Goal: Task Accomplishment & Management: Manage account settings

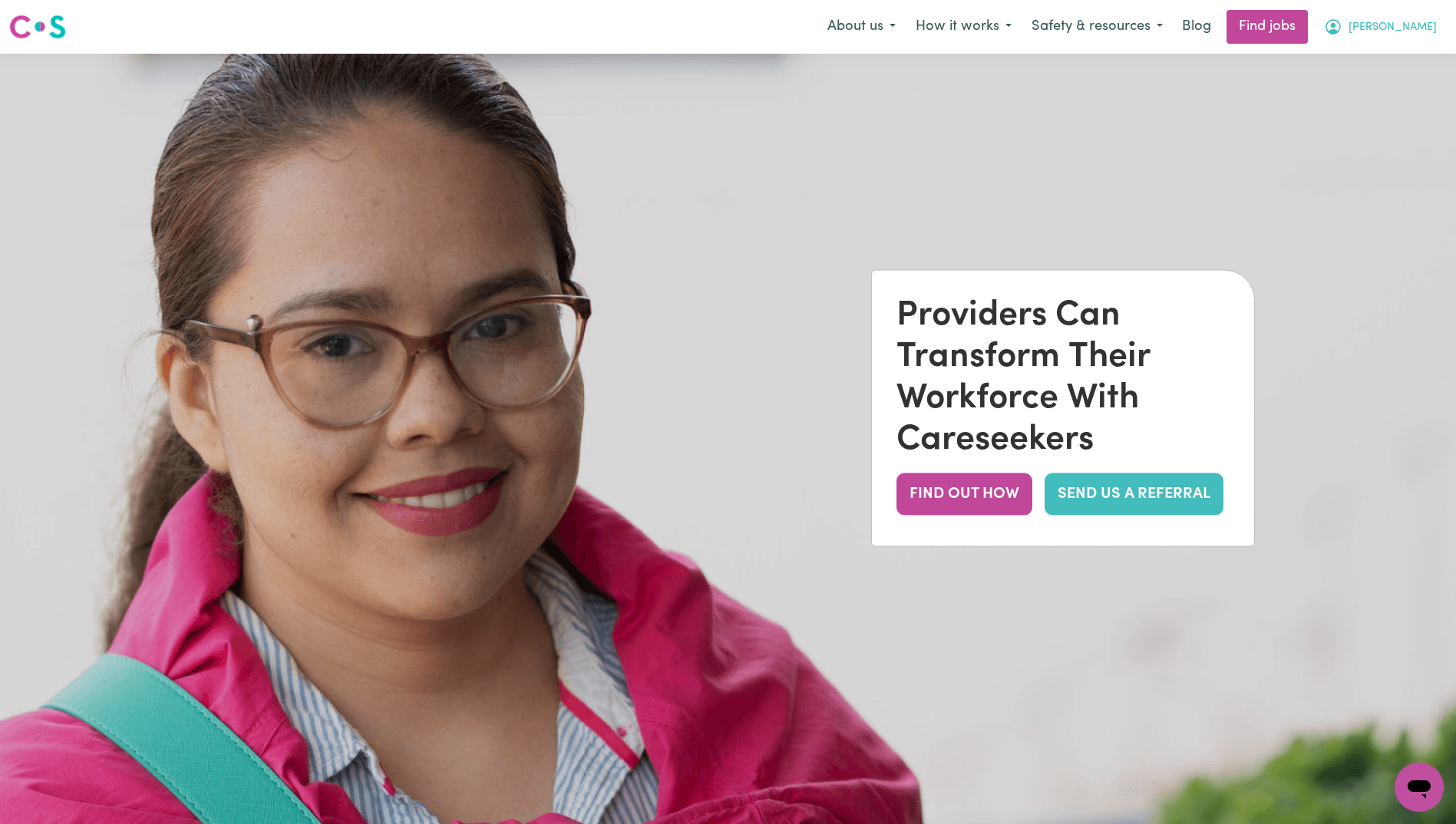
click at [1410, 31] on span "[PERSON_NAME]" at bounding box center [1392, 27] width 88 height 17
click at [1381, 89] on link "My Dashboard" at bounding box center [1384, 87] width 121 height 29
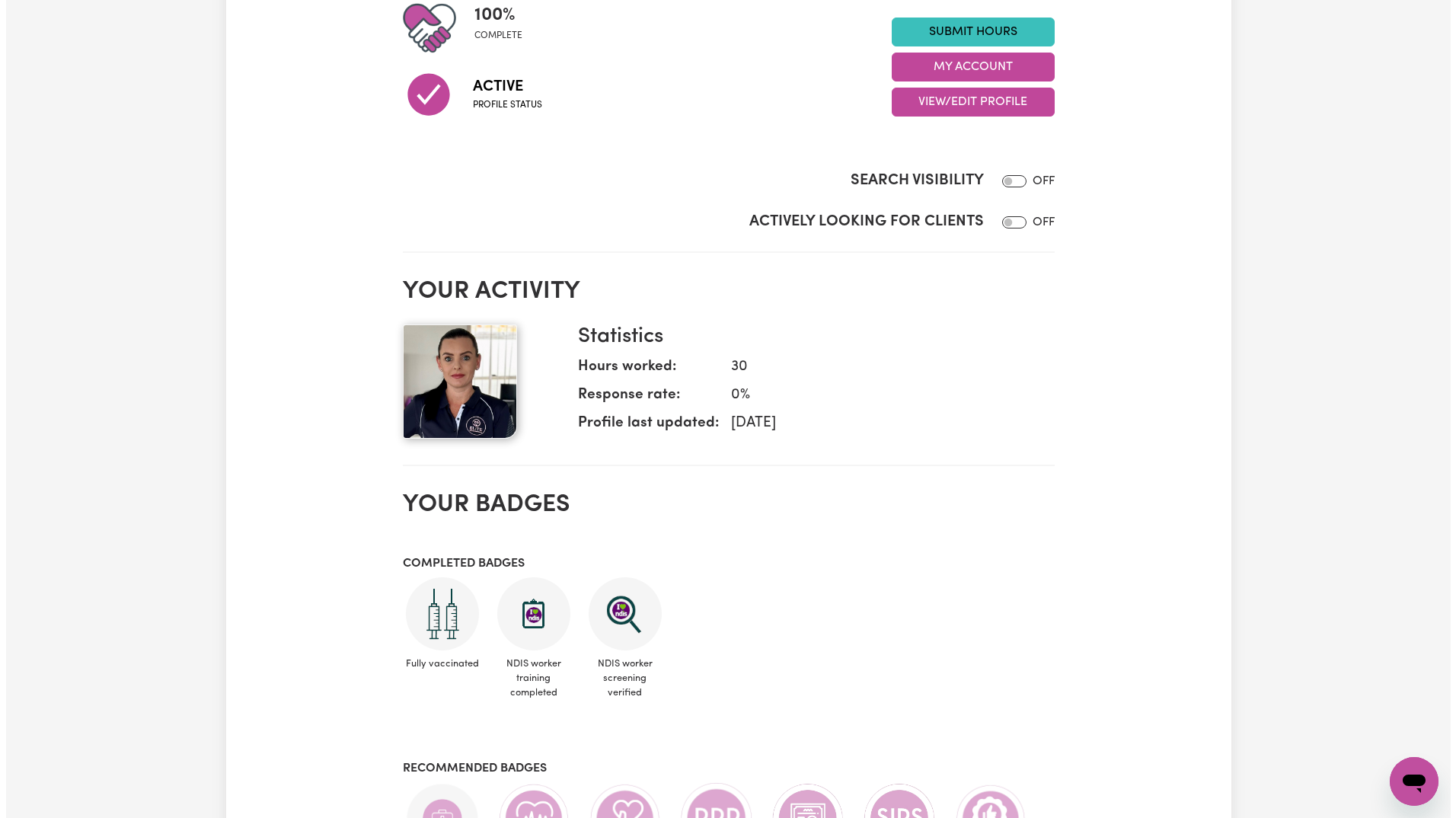
scroll to position [77, 0]
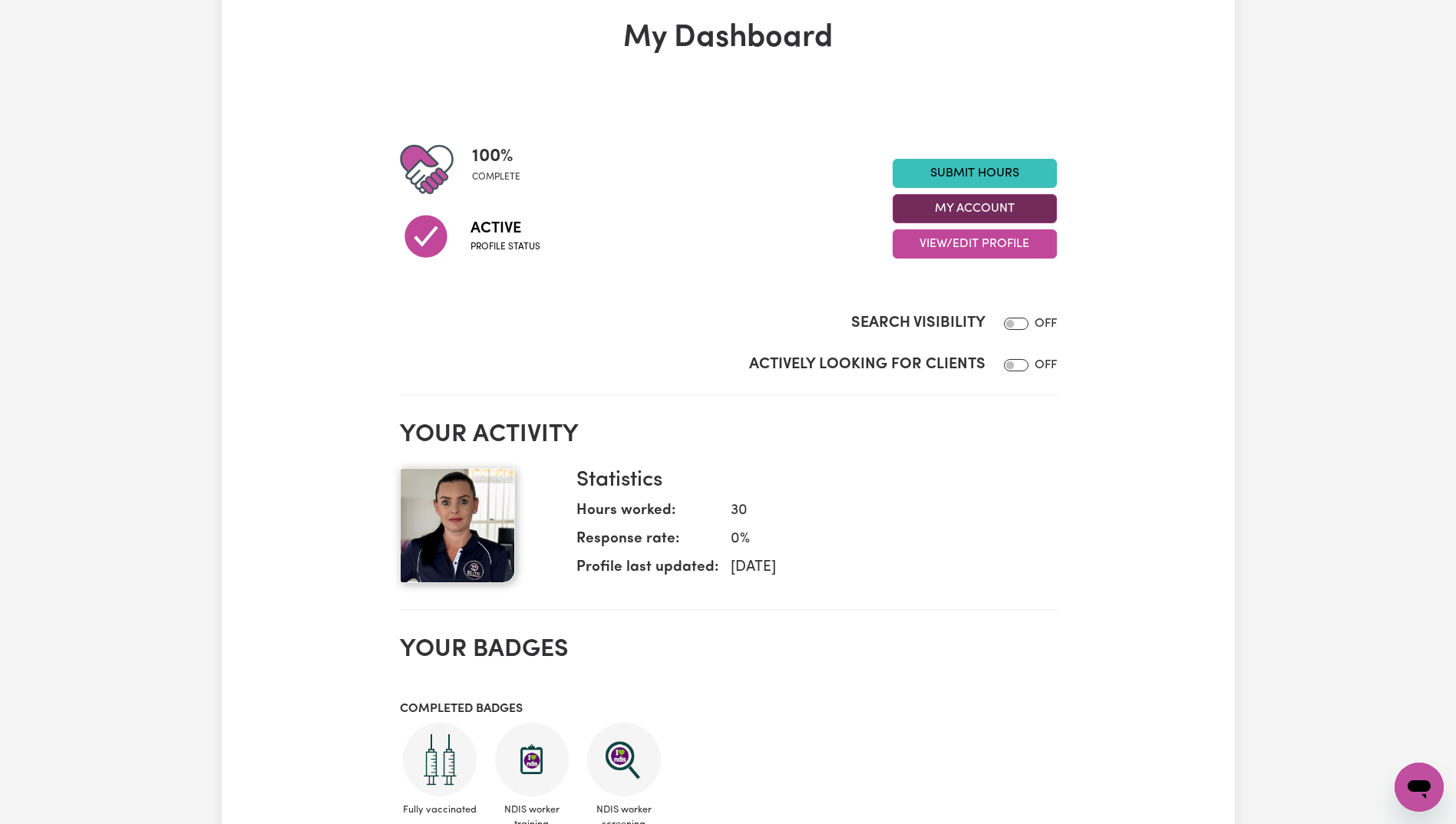
click at [987, 204] on button "My Account" at bounding box center [974, 208] width 164 height 29
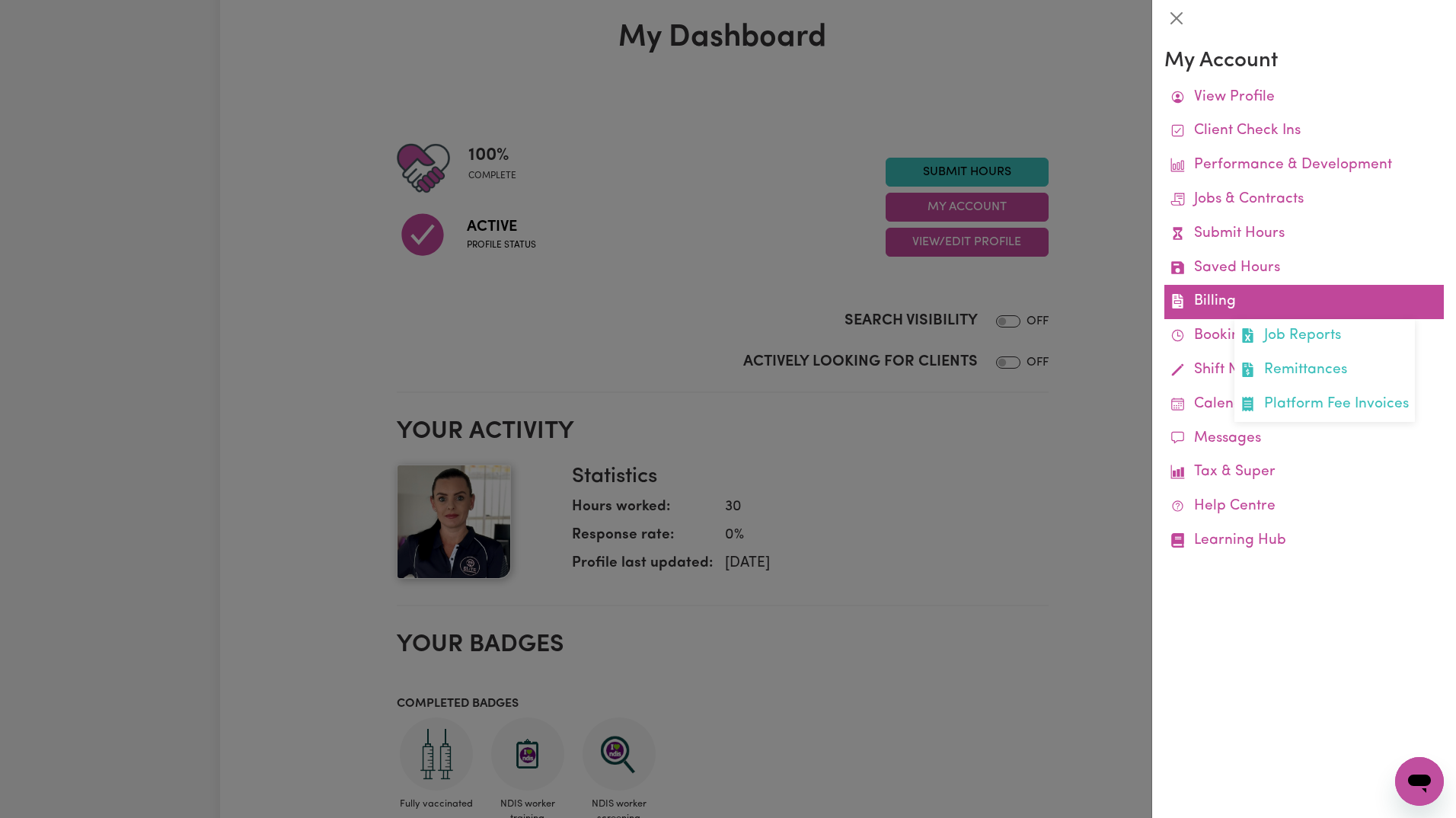
click at [1272, 307] on link "Billing Job Reports Remittances Platform Fee Invoices" at bounding box center [1304, 302] width 279 height 35
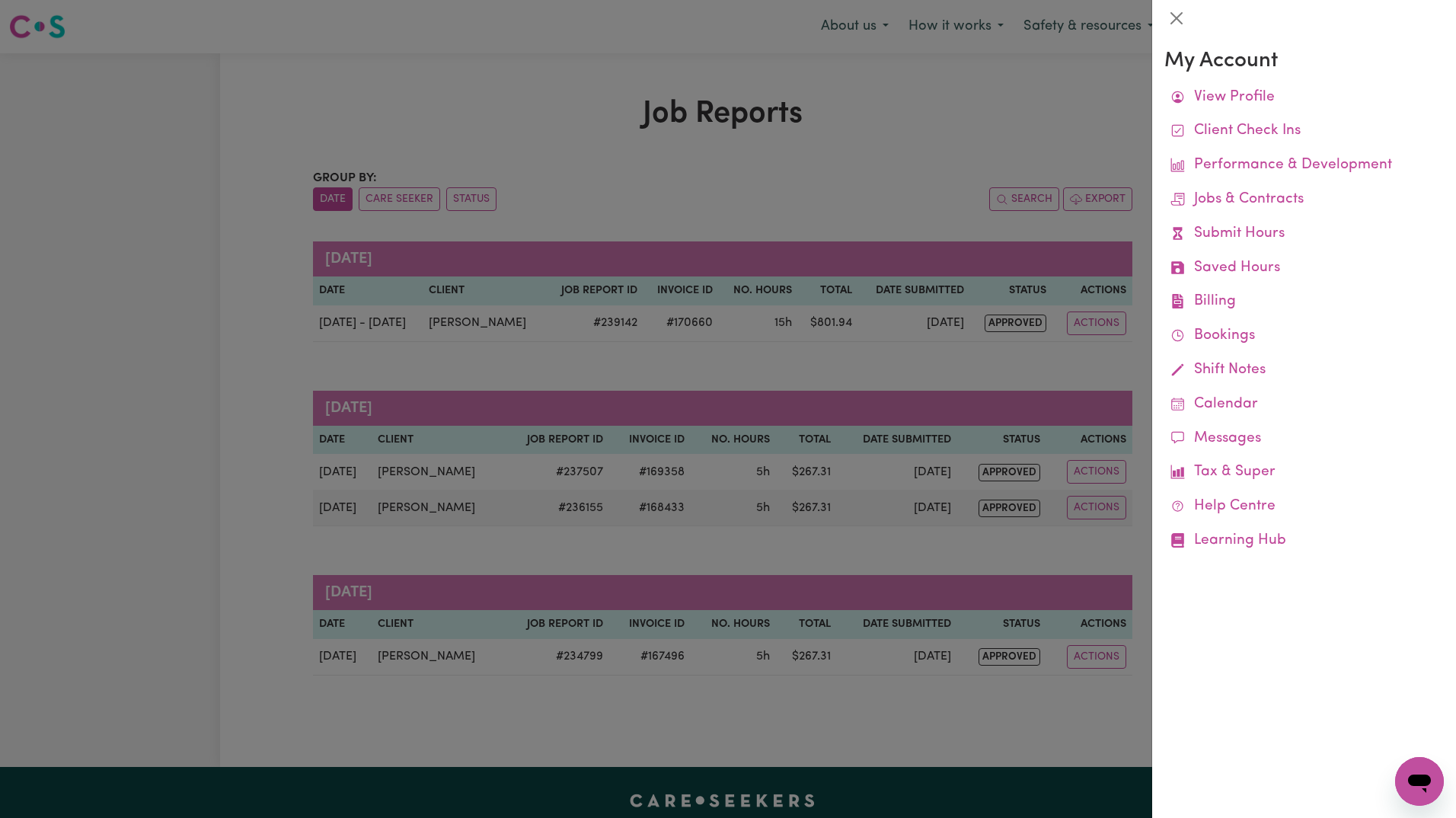
drag, startPoint x: 298, startPoint y: 377, endPoint x: 856, endPoint y: 343, distance: 559.0
click at [298, 378] on div at bounding box center [728, 409] width 1456 height 818
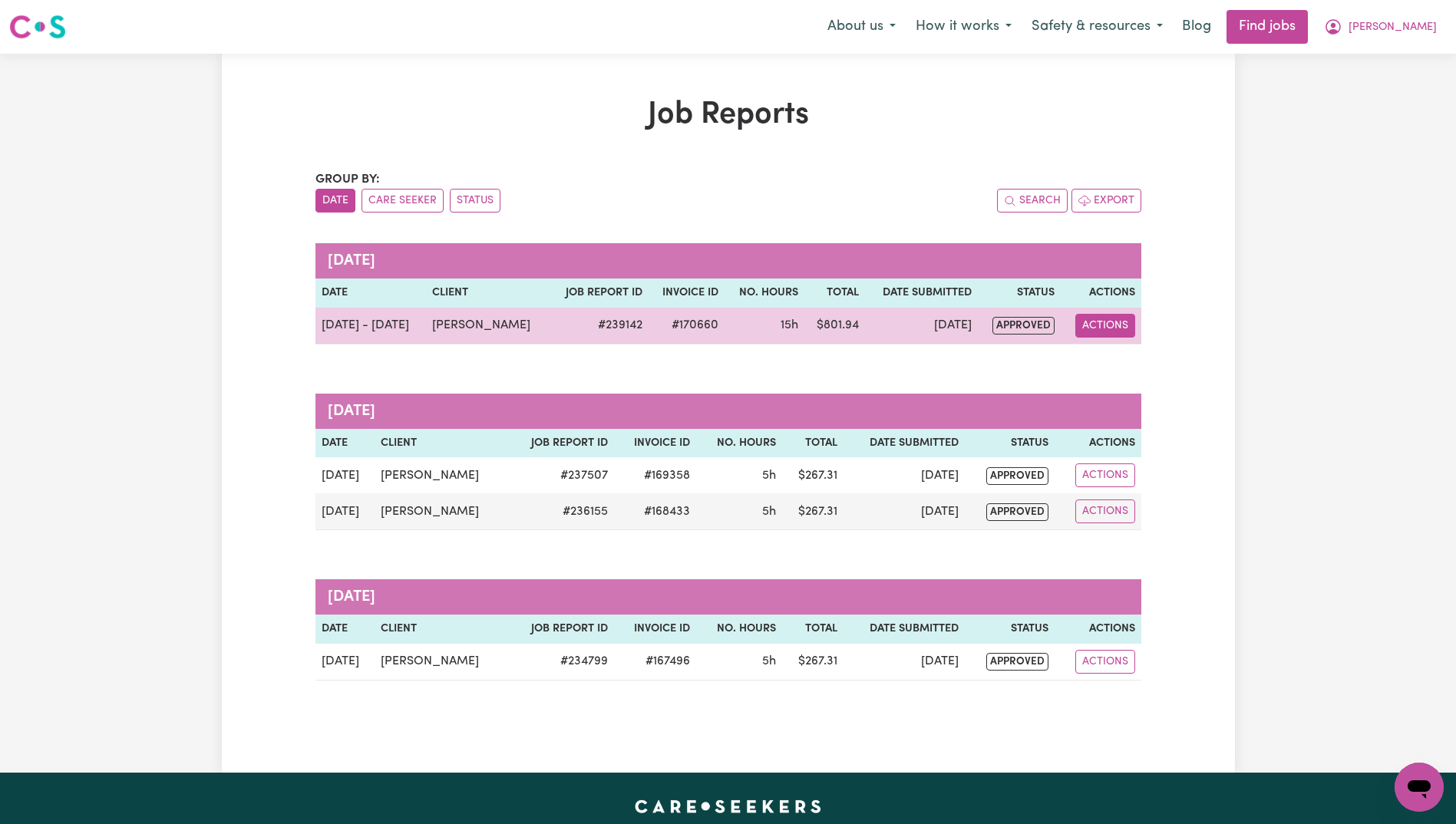
click at [1090, 322] on button "Actions" at bounding box center [1105, 325] width 60 height 24
click at [1113, 358] on link "View Job Report" at bounding box center [1139, 361] width 131 height 31
select select "pm"
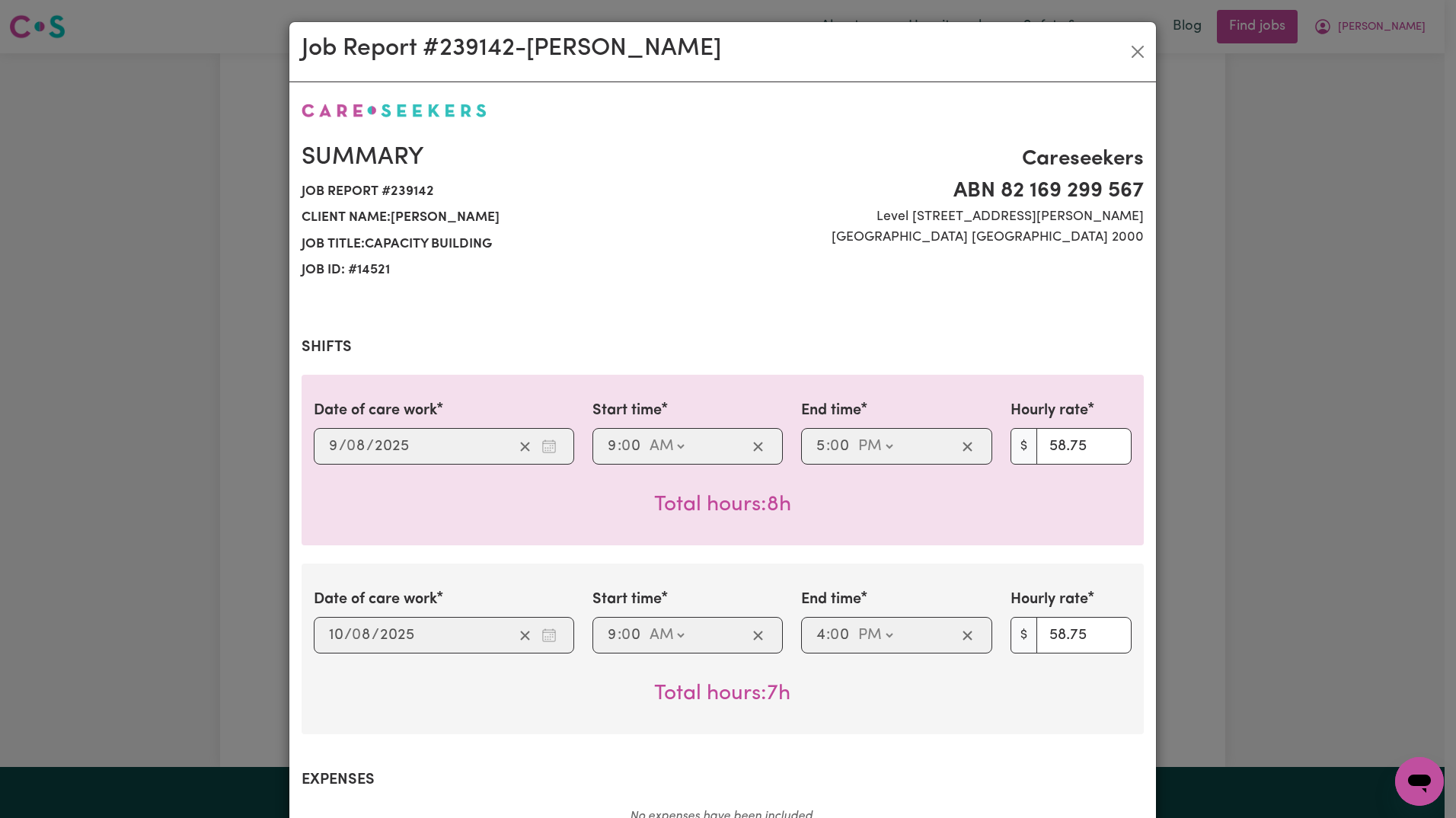
select select "58.75-[DATE]"
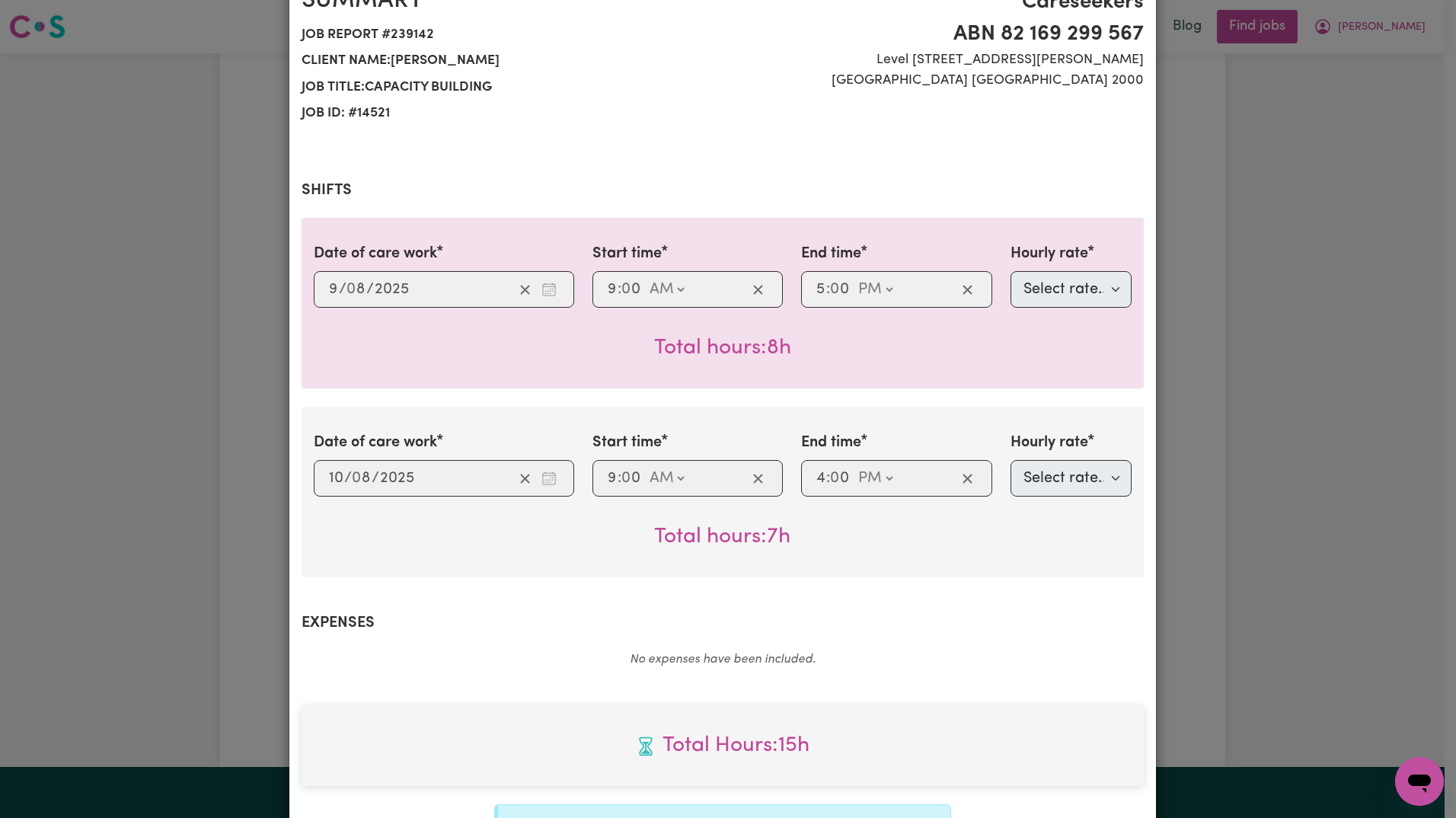
scroll to position [375, 0]
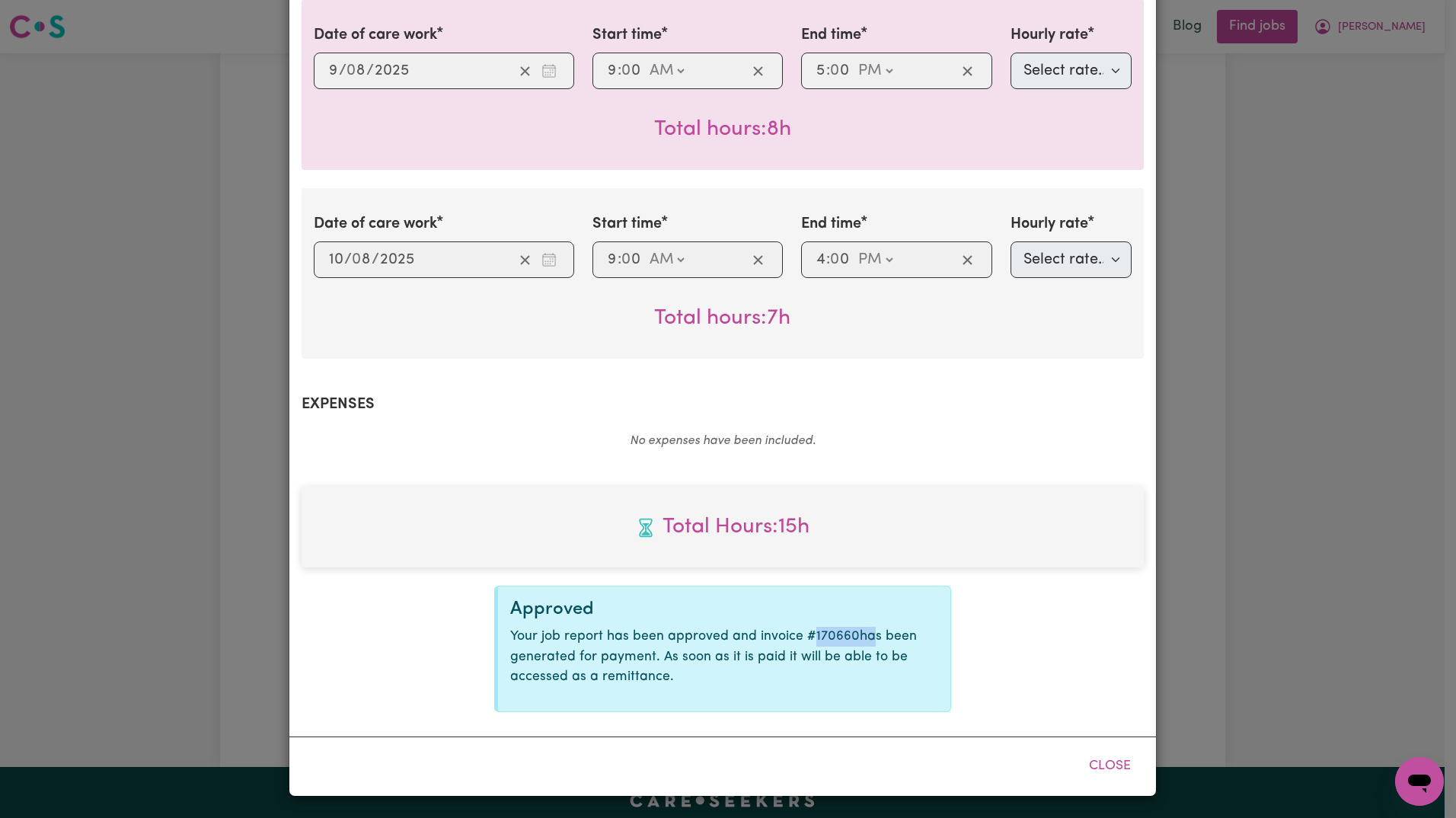
drag, startPoint x: 800, startPoint y: 632, endPoint x: 859, endPoint y: 632, distance: 59.0
click at [859, 632] on p "Your job report has been approved and invoice # 170660 has been generated for p…" at bounding box center [724, 656] width 428 height 60
drag, startPoint x: 859, startPoint y: 632, endPoint x: 836, endPoint y: 633, distance: 23.0
click at [836, 633] on p "Your job report has been approved and invoice # 170660 has been generated for p…" at bounding box center [724, 656] width 428 height 60
drag, startPoint x: 847, startPoint y: 636, endPoint x: 794, endPoint y: 636, distance: 53.0
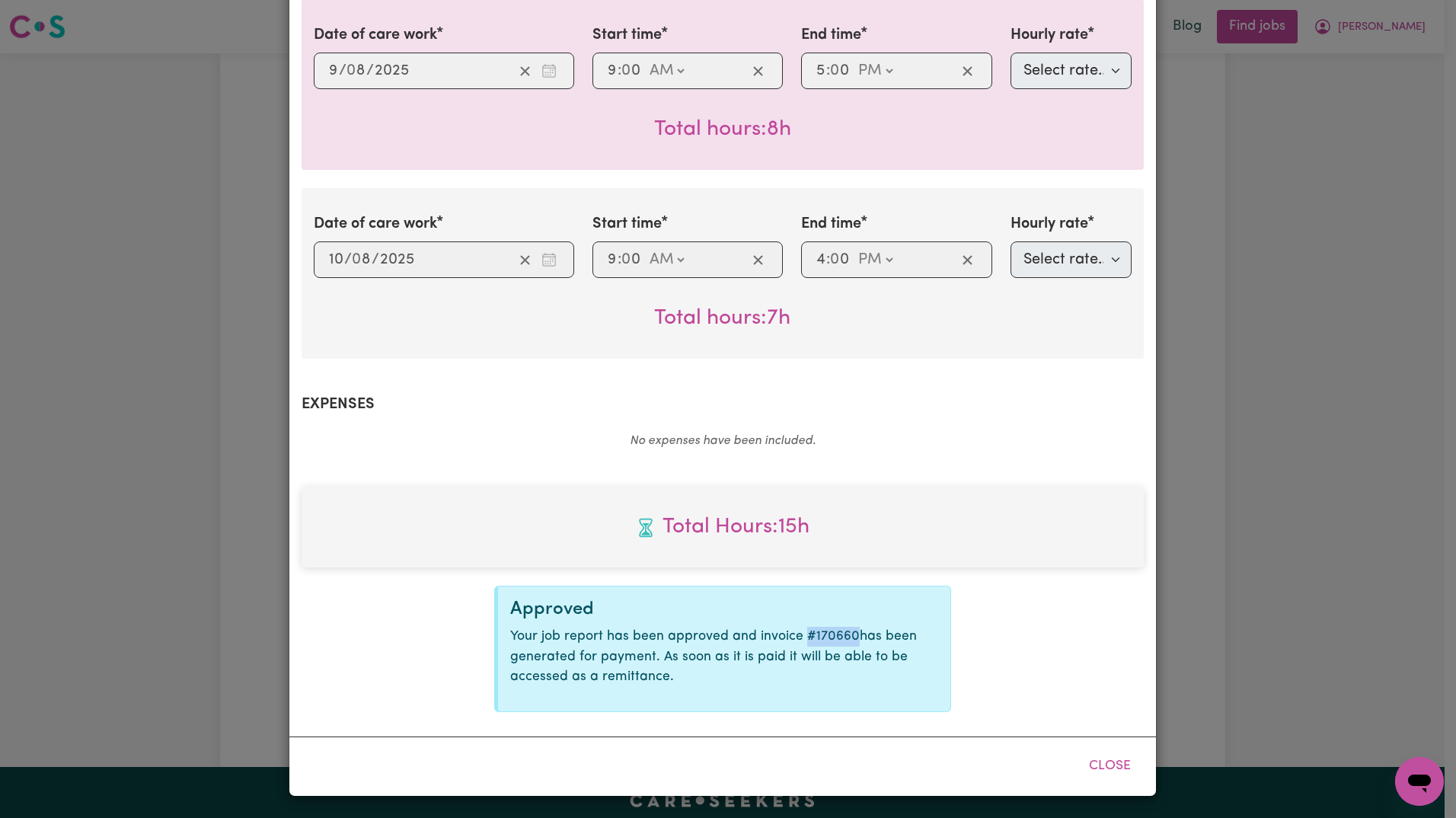
click at [794, 636] on p "Your job report has been approved and invoice # 170660 has been generated for p…" at bounding box center [724, 656] width 428 height 60
copy p "# 170660"
click at [1102, 765] on button "Close" at bounding box center [1110, 766] width 68 height 34
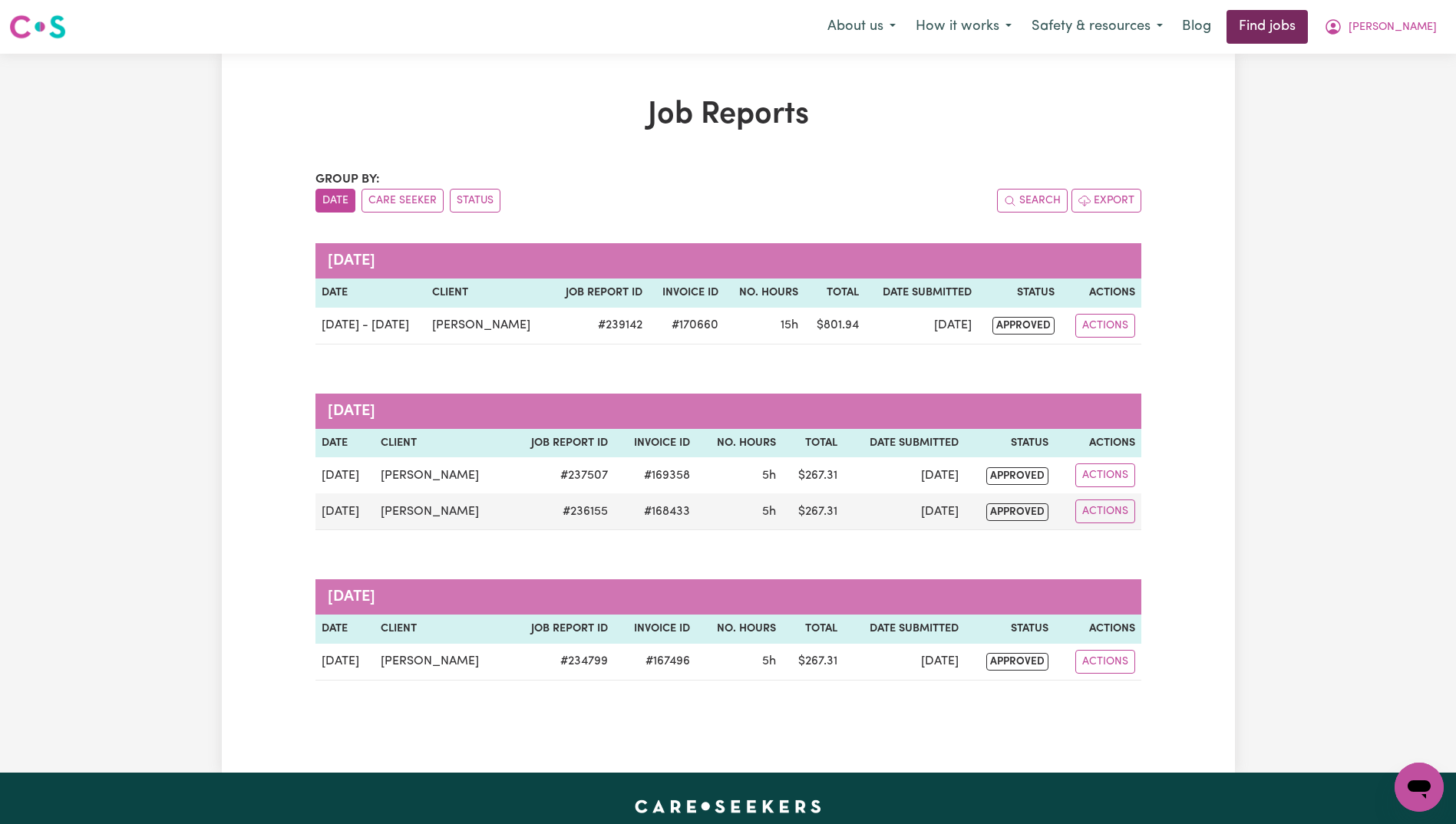
click at [1296, 38] on link "Find jobs" at bounding box center [1267, 27] width 81 height 34
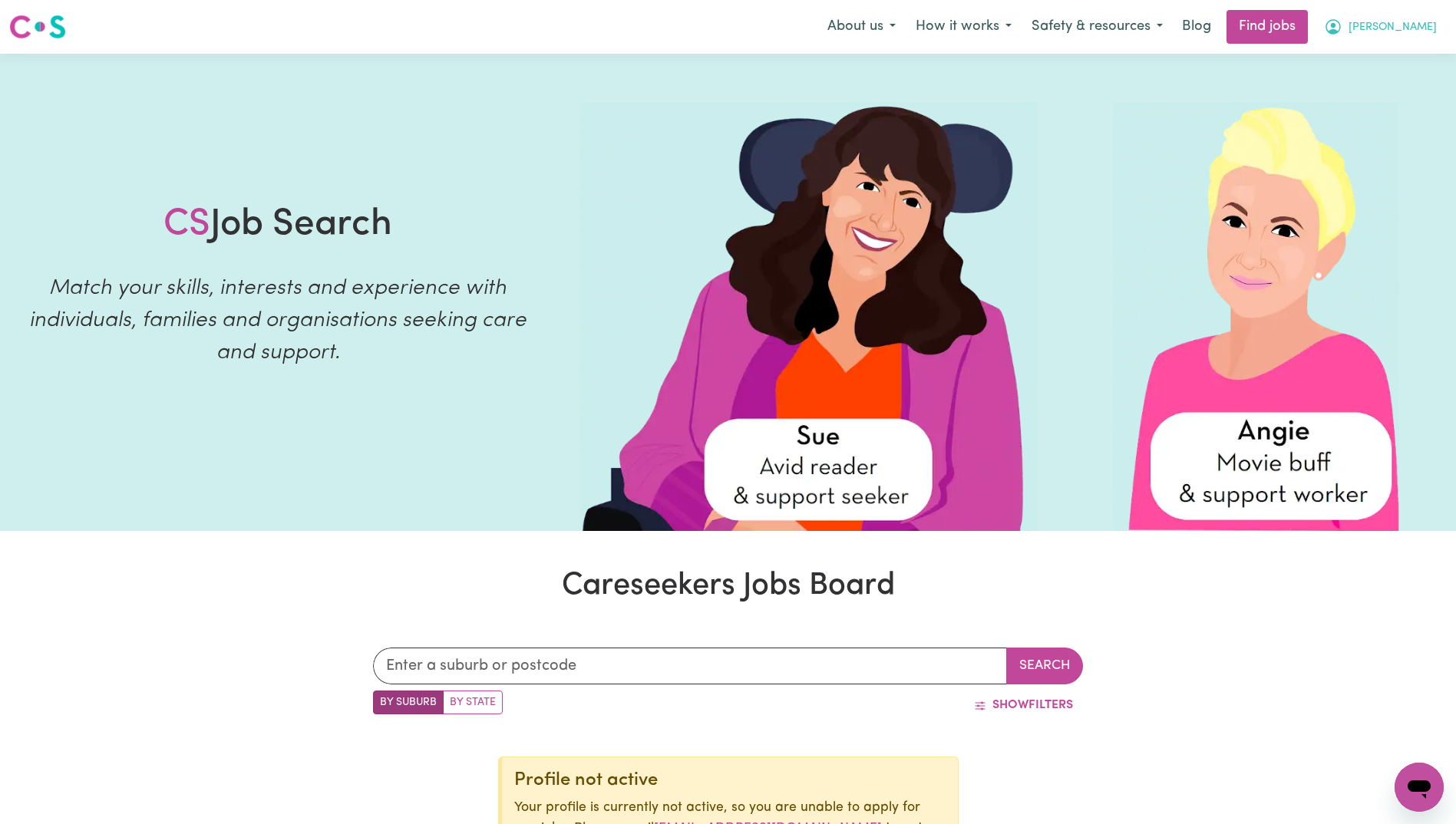
click at [1342, 32] on icon "My Account" at bounding box center [1333, 27] width 19 height 19
click at [1381, 56] on link "My Account" at bounding box center [1384, 59] width 121 height 29
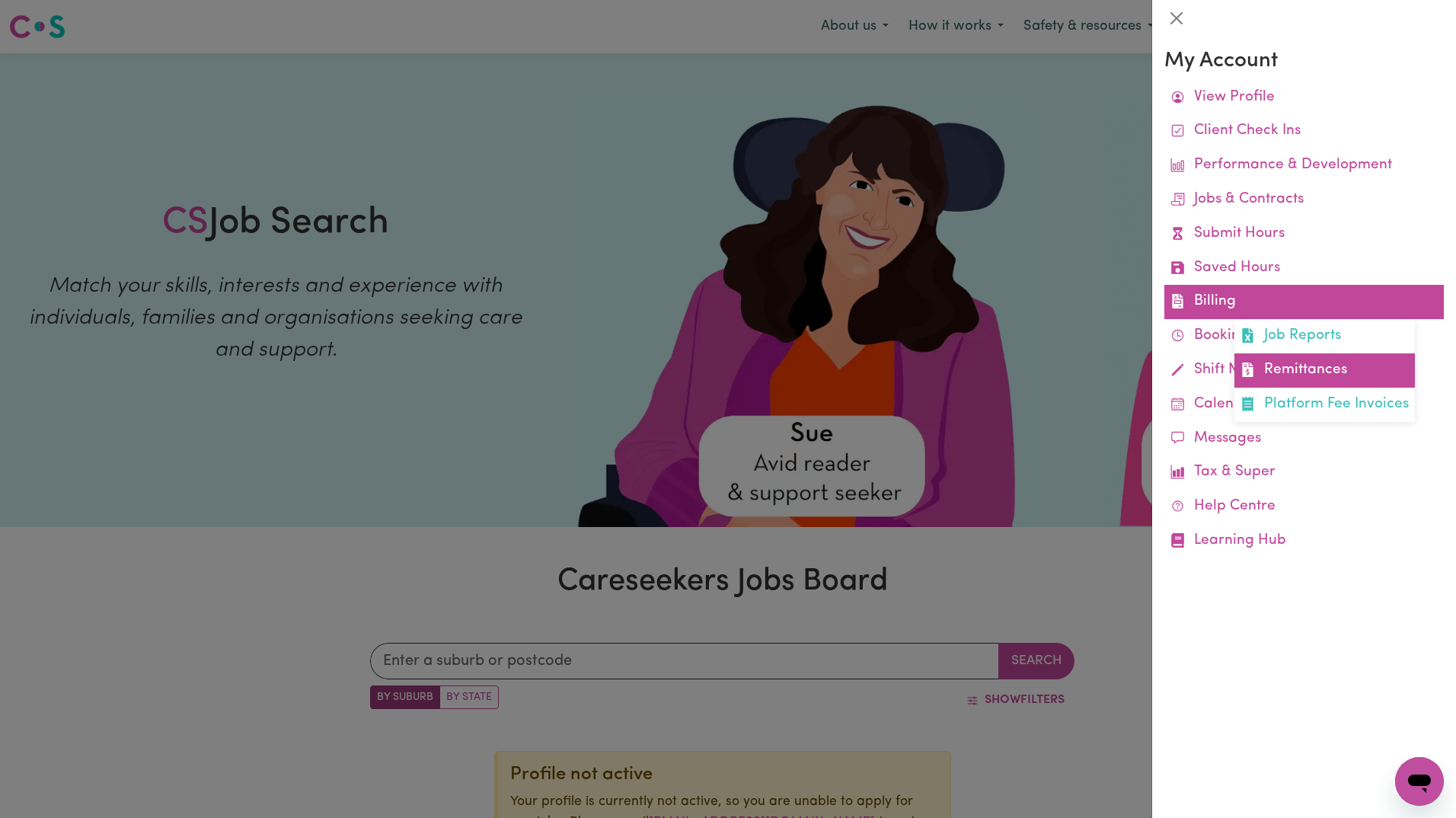
click at [1317, 364] on link "Remittances" at bounding box center [1324, 370] width 180 height 35
